Goal: Information Seeking & Learning: Learn about a topic

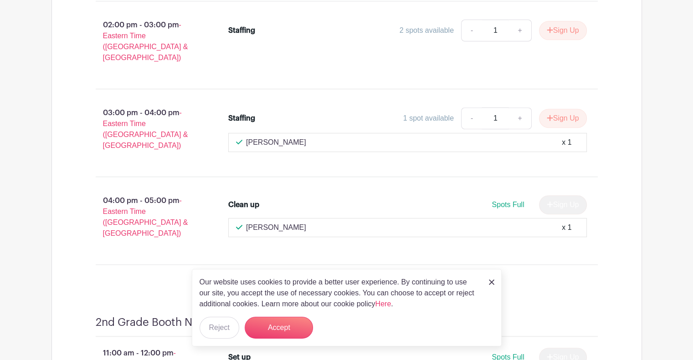
scroll to position [3827, 0]
click at [488, 283] on div "Our website uses cookies to provide a better user experience. By continuing to …" at bounding box center [347, 307] width 310 height 77
click at [490, 283] on img at bounding box center [491, 282] width 5 height 5
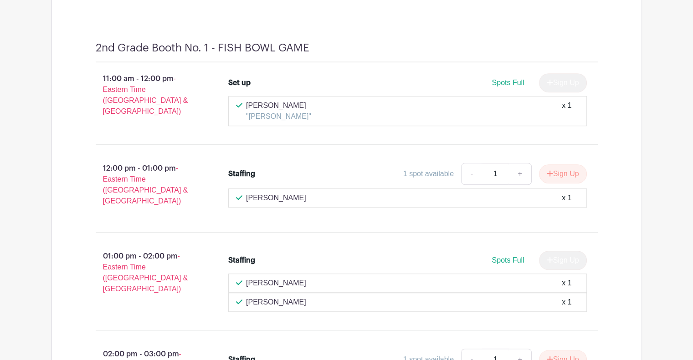
scroll to position [4146, 0]
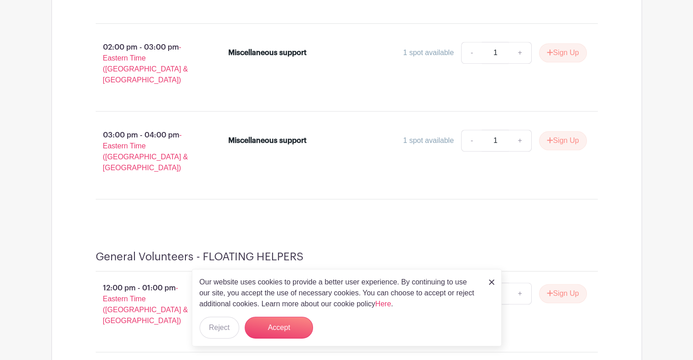
scroll to position [11097, 0]
